Goal: Task Accomplishment & Management: Complete application form

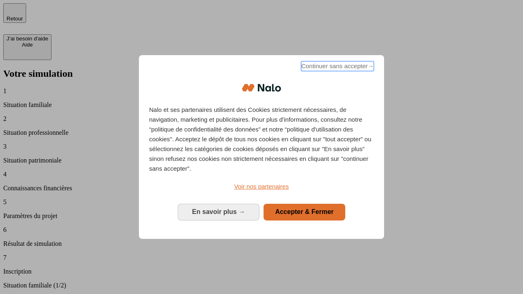
click at [337, 67] on span "Continuer sans accepter →" at bounding box center [337, 66] width 73 height 10
